Goal: Task Accomplishment & Management: Complete application form

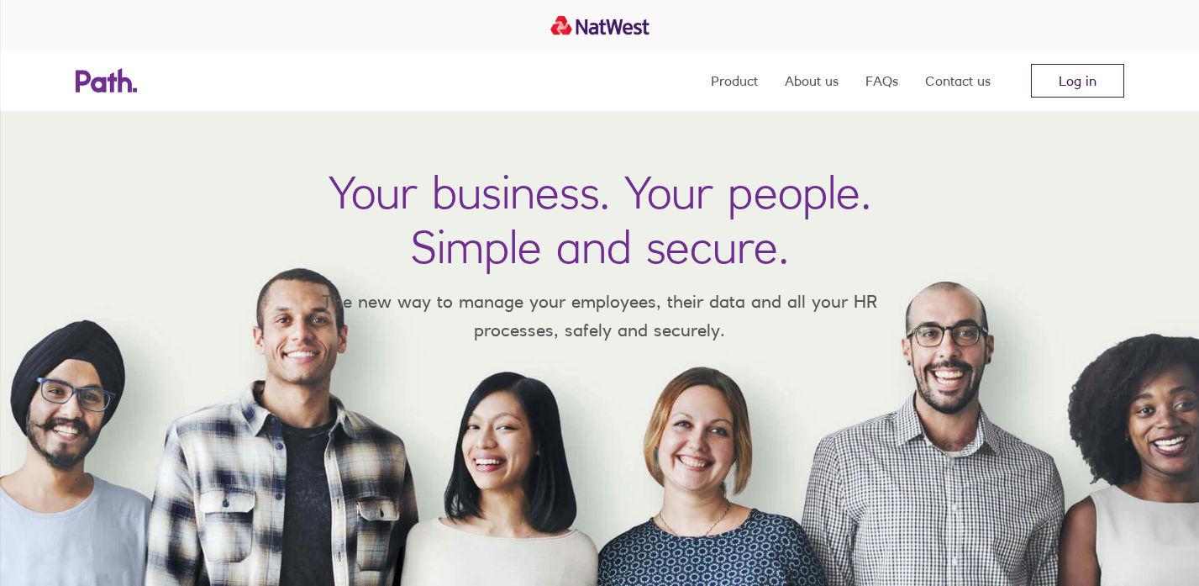
click at [1046, 87] on link "Log in" at bounding box center [1077, 81] width 93 height 34
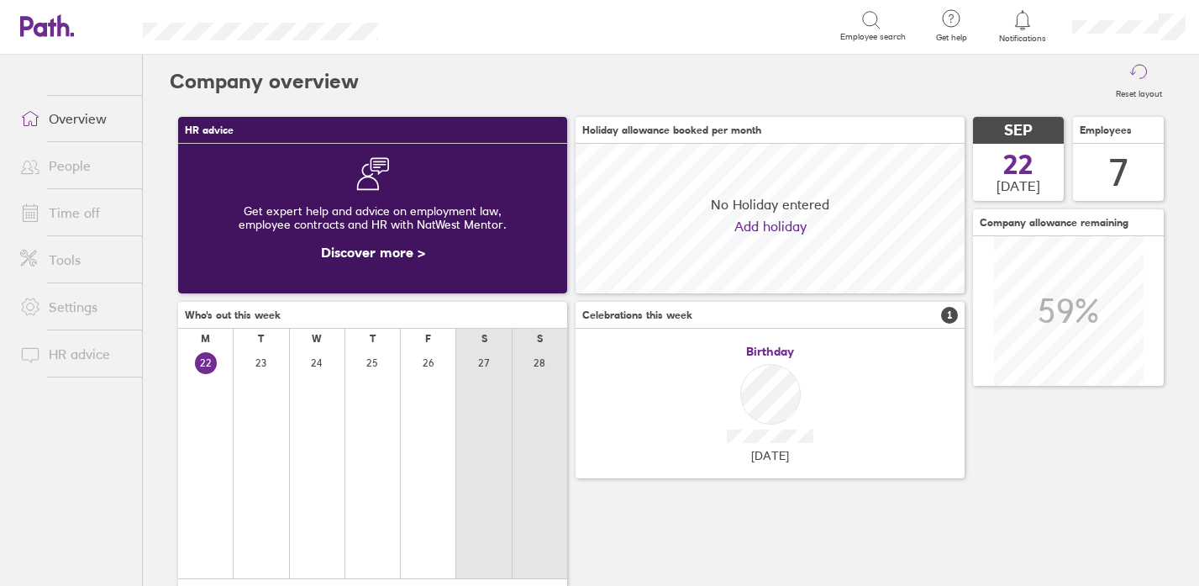
scroll to position [150, 389]
click at [78, 166] on link "People" at bounding box center [74, 166] width 135 height 34
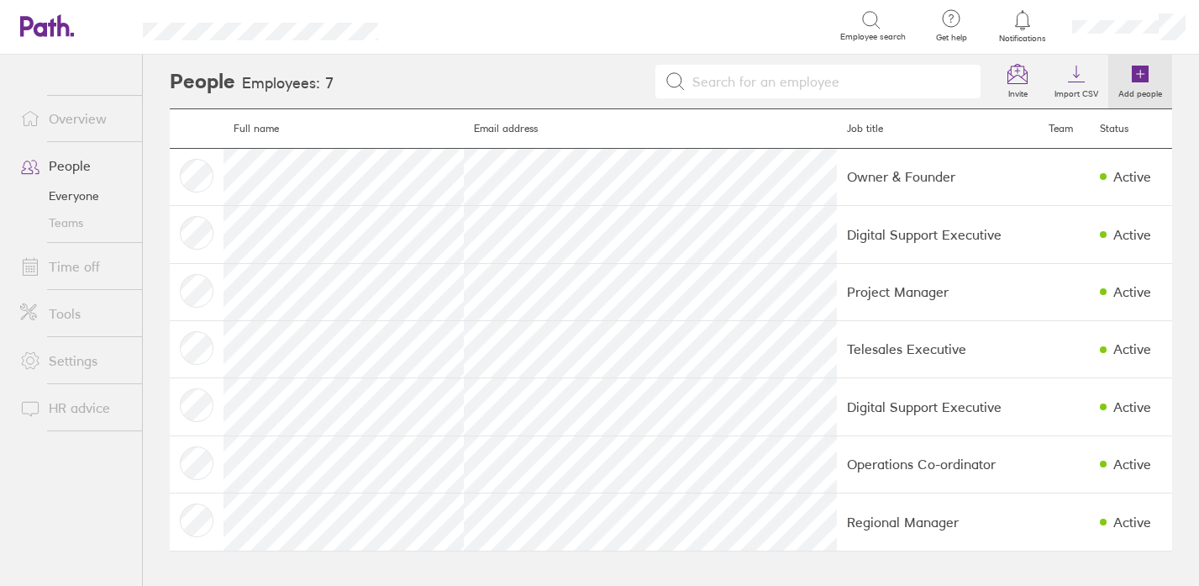
click at [1138, 71] on icon at bounding box center [1140, 74] width 17 height 17
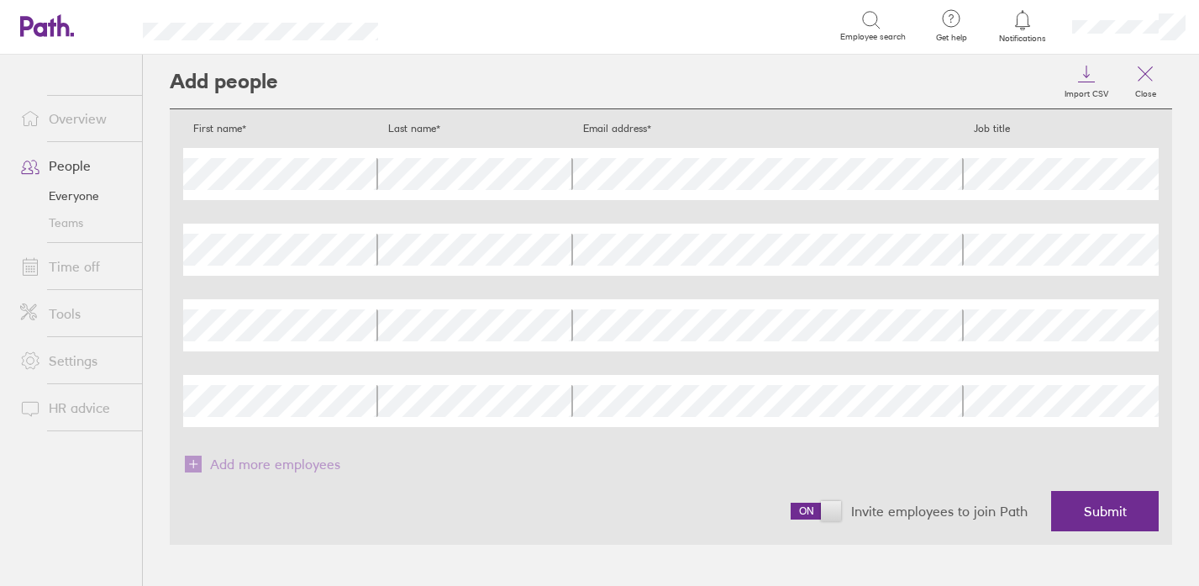
click at [700, 213] on div "First name* Last name* Email address* Job title First name Last name Email addr…" at bounding box center [671, 275] width 976 height 304
click at [1093, 513] on span "Submit" at bounding box center [1105, 510] width 43 height 15
click at [1089, 524] on button "Submit" at bounding box center [1106, 511] width 108 height 40
click at [1088, 514] on span "Submit" at bounding box center [1105, 510] width 43 height 15
click at [1081, 507] on button "Submit" at bounding box center [1106, 511] width 108 height 40
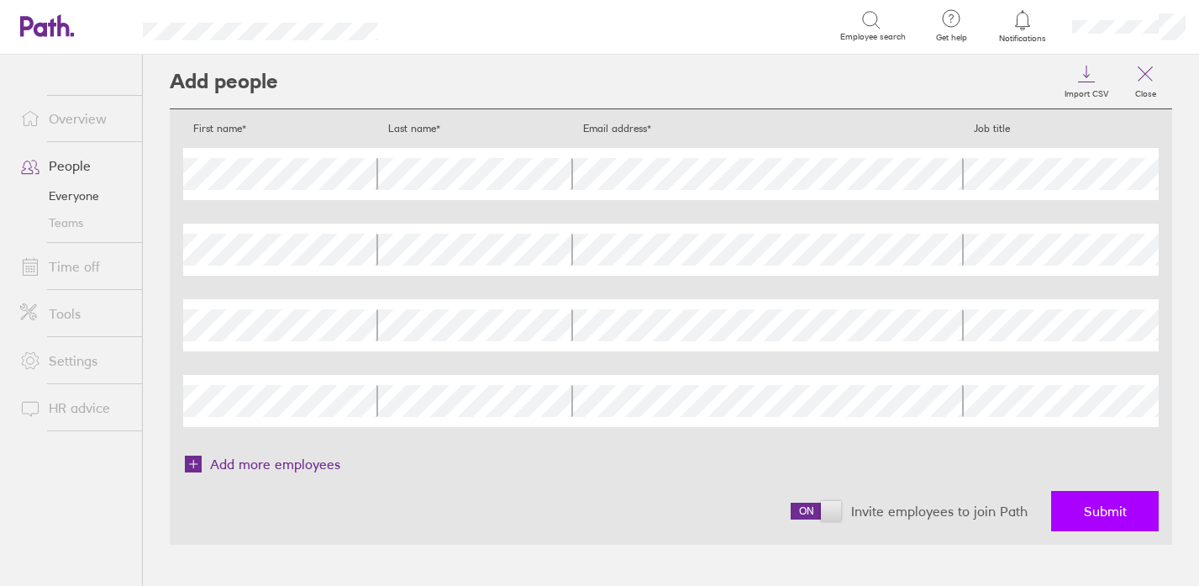
click at [1081, 507] on button "Submit" at bounding box center [1106, 511] width 108 height 40
